Goal: Task Accomplishment & Management: Complete application form

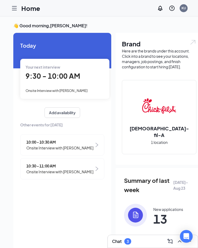
click at [16, 8] on icon "Hamburger" at bounding box center [14, 8] width 6 height 6
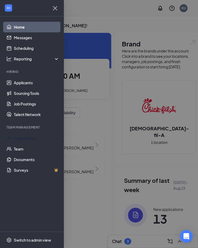
click at [21, 139] on div "Onboarding" at bounding box center [34, 138] width 41 height 5
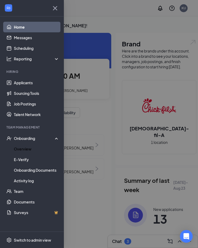
click at [21, 150] on link "Overview" at bounding box center [36, 149] width 45 height 11
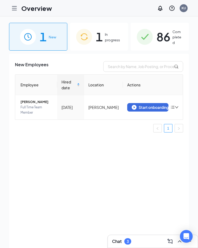
click at [105, 33] on span "In progress" at bounding box center [113, 37] width 17 height 11
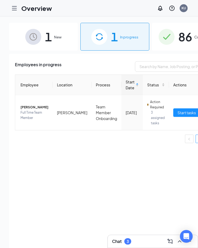
click at [177, 110] on span "Start tasks" at bounding box center [186, 113] width 18 height 6
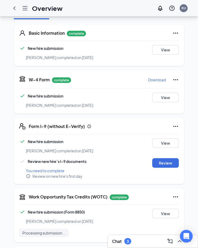
scroll to position [87, 0]
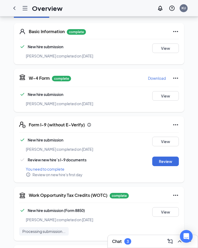
click at [166, 159] on button "Review" at bounding box center [165, 162] width 27 height 10
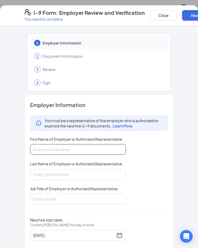
click at [83, 149] on input "First Name of Employer or Authorized Representative" at bounding box center [78, 149] width 96 height 11
type input "Kayla"
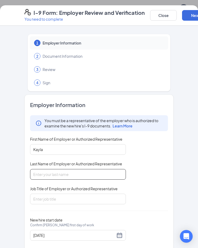
click at [66, 172] on input "Last Name of Employer or Authorized Representative" at bounding box center [78, 174] width 96 height 11
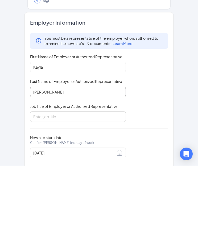
scroll to position [117, 0]
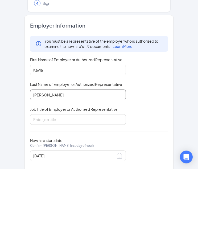
type input "[PERSON_NAME]"
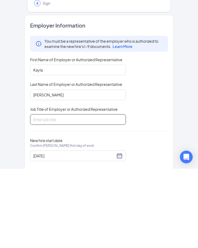
click at [62, 194] on input "Job Title of Employer or Authorized Representative" at bounding box center [78, 199] width 96 height 11
type input "HR Director"
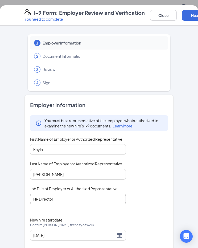
scroll to position [0, 0]
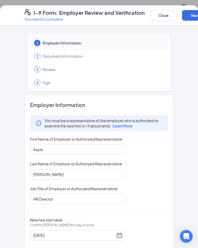
click at [186, 17] on button "Next" at bounding box center [195, 15] width 27 height 11
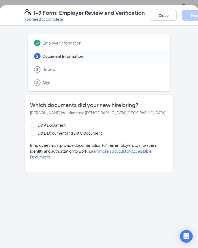
click at [31, 135] on span at bounding box center [32, 133] width 5 height 5
click at [31, 134] on input "List B Document and List C Document" at bounding box center [32, 133] width 4 height 4
radio input "true"
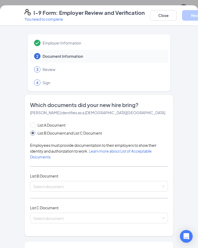
click at [71, 186] on input "search" at bounding box center [96, 186] width 127 height 8
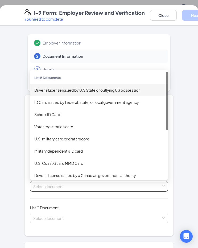
click at [123, 87] on div "Driver’s License issued by U.S State or outlying US possession" at bounding box center [98, 90] width 129 height 6
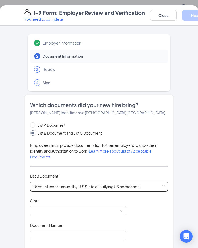
scroll to position [74, 0]
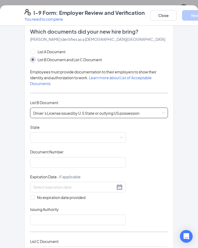
click at [75, 138] on span at bounding box center [77, 138] width 89 height 10
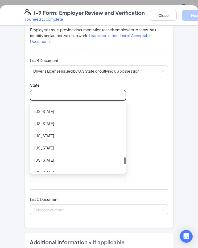
scroll to position [569, 0]
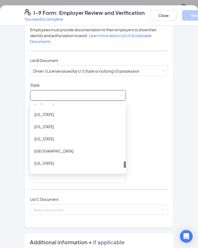
click at [55, 115] on div "[US_STATE]" at bounding box center [77, 115] width 87 height 6
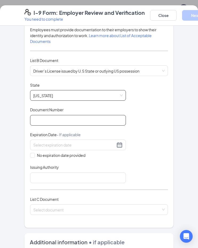
click at [69, 118] on input "Document Number" at bounding box center [78, 120] width 96 height 11
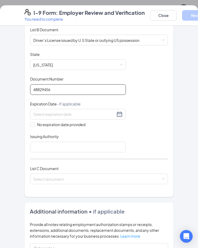
scroll to position [149, 0]
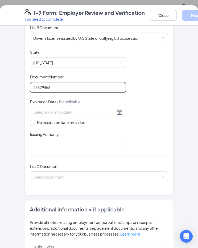
type input "48829456"
click at [76, 109] on input at bounding box center [74, 112] width 82 height 6
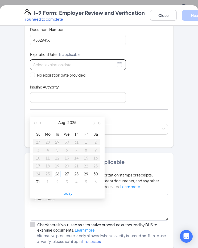
scroll to position [188, 0]
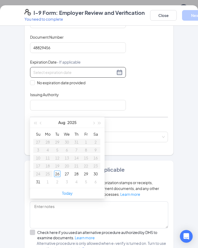
click at [122, 70] on div at bounding box center [78, 72] width 96 height 11
click at [66, 103] on input "Issuing Authority" at bounding box center [78, 105] width 96 height 11
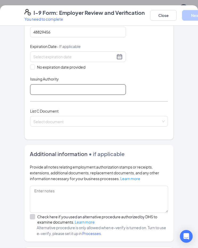
scroll to position [211, 0]
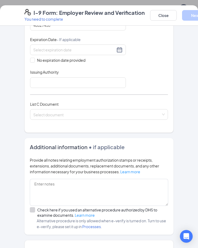
click at [93, 47] on input at bounding box center [74, 50] width 82 height 6
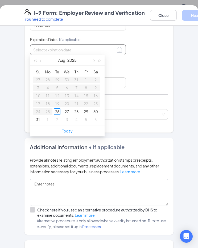
click at [74, 58] on button "2025" at bounding box center [71, 60] width 9 height 11
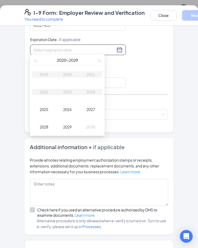
click at [98, 62] on button "button" at bounding box center [99, 60] width 6 height 11
click at [44, 95] on div "2032" at bounding box center [44, 92] width 16 height 6
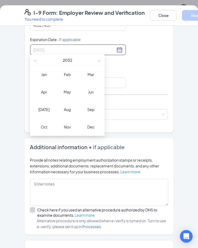
click at [70, 93] on div "May" at bounding box center [67, 92] width 16 height 6
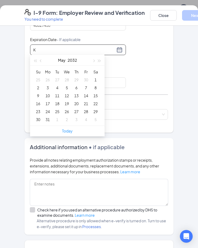
type input "[DATE]"
click at [68, 103] on div "19" at bounding box center [66, 104] width 6 height 6
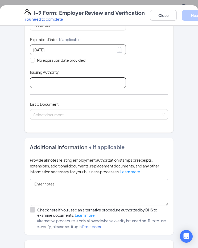
click at [68, 80] on input "Issuing Authority" at bounding box center [78, 83] width 96 height 11
type input "[US_STATE]"
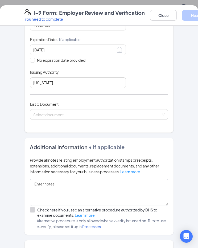
click at [135, 114] on input "search" at bounding box center [96, 114] width 127 height 8
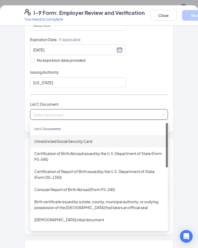
click at [68, 142] on div "Unrestricted Social Security Card" at bounding box center [99, 141] width 138 height 12
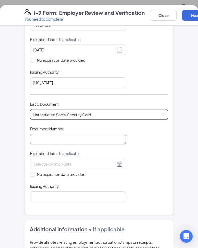
click at [80, 137] on input "Document Number" at bounding box center [78, 139] width 96 height 11
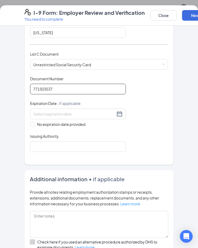
scroll to position [261, 0]
type input "771503537"
click at [32, 122] on input "No expiration date provided" at bounding box center [32, 124] width 4 height 4
checkbox input "true"
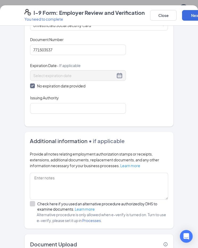
scroll to position [301, 0]
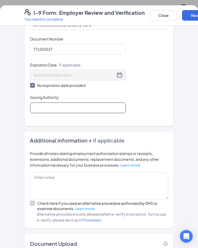
click at [86, 106] on input "Issuing Authority" at bounding box center [78, 108] width 96 height 11
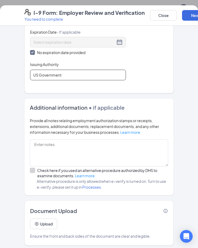
scroll to position [334, 0]
type input "US Government"
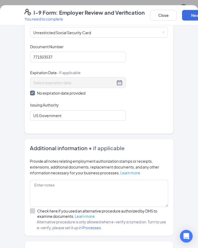
scroll to position [4, 0]
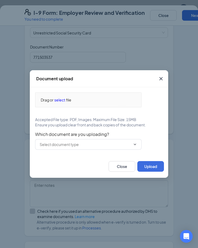
click at [134, 147] on icon "ChevronDown" at bounding box center [134, 145] width 4 height 4
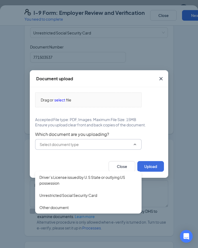
click at [91, 178] on div "Driver’s License issued by U.S State or outlying US possession" at bounding box center [88, 181] width 98 height 12
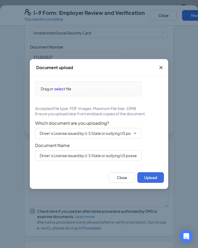
click at [157, 183] on button "Upload" at bounding box center [150, 178] width 27 height 11
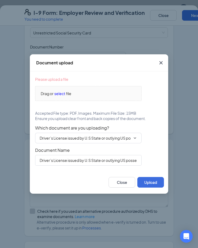
click at [61, 97] on span "select" at bounding box center [59, 94] width 11 height 6
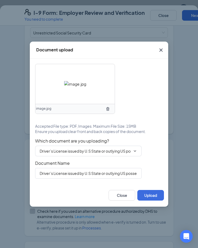
click at [153, 201] on button "Upload" at bounding box center [150, 195] width 27 height 11
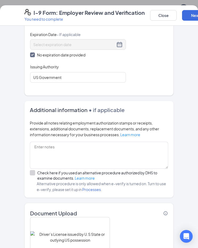
scroll to position [343, 0]
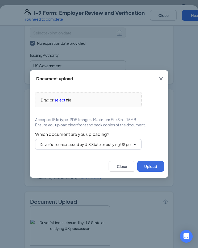
click at [134, 145] on icon "ChevronDown" at bounding box center [135, 144] width 2 height 1
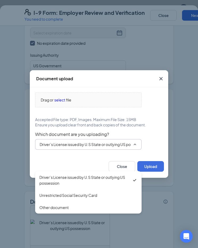
click at [97, 198] on div "Unrestricted Social Security Card" at bounding box center [68, 196] width 58 height 6
type input "Unrestricted Social Security Card"
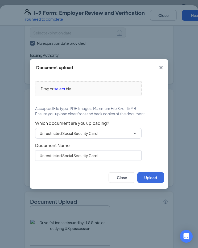
click at [156, 183] on button "Upload" at bounding box center [150, 178] width 27 height 11
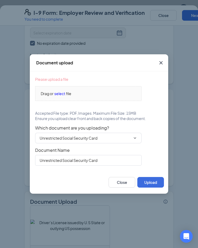
click at [63, 97] on span "select" at bounding box center [59, 94] width 11 height 6
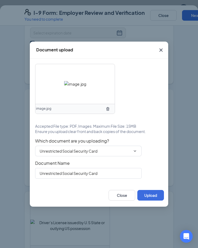
click at [154, 201] on button "Upload" at bounding box center [150, 195] width 27 height 11
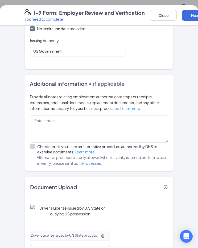
click at [188, 13] on button "Next" at bounding box center [195, 15] width 27 height 11
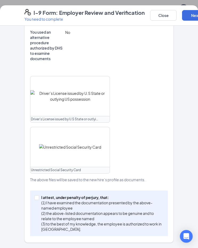
scroll to position [228, 0]
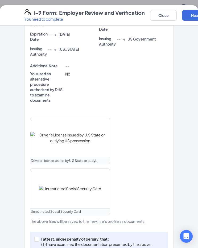
click at [37, 241] on input "I attest, under penalty of [PERSON_NAME], that: (1) I have examined the documen…" at bounding box center [36, 239] width 4 height 4
checkbox input "true"
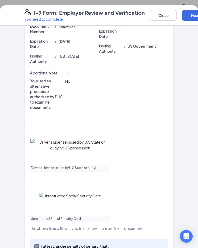
scroll to position [219, 0]
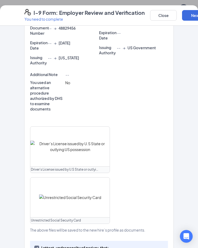
click at [192, 15] on button "Next" at bounding box center [195, 15] width 27 height 11
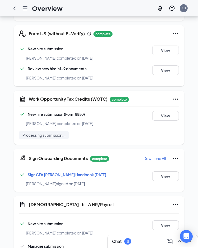
scroll to position [181, 0]
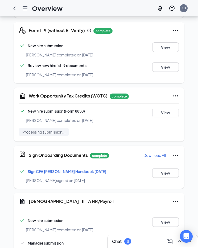
click at [166, 240] on button "Start" at bounding box center [165, 245] width 27 height 10
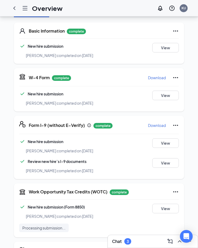
scroll to position [183, 0]
